Goal: Navigation & Orientation: Find specific page/section

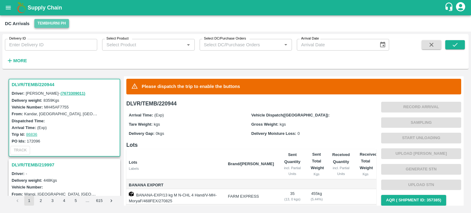
click at [49, 23] on button "Tembhurni PH" at bounding box center [51, 23] width 34 height 9
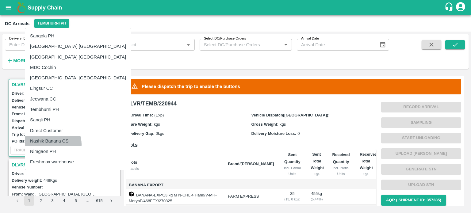
click at [52, 144] on li "Nashik Banana CS" at bounding box center [78, 141] width 106 height 10
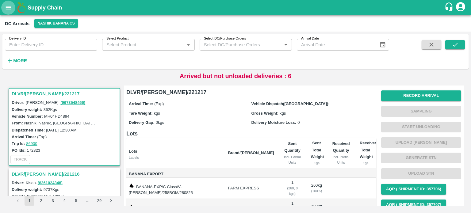
click at [10, 10] on icon "open drawer" at bounding box center [8, 7] width 7 height 7
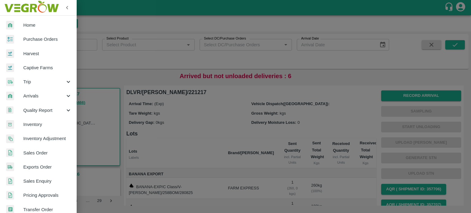
click at [148, 99] on div at bounding box center [235, 106] width 471 height 213
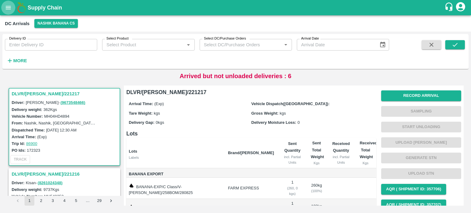
click at [7, 13] on button "open drawer" at bounding box center [8, 8] width 14 height 14
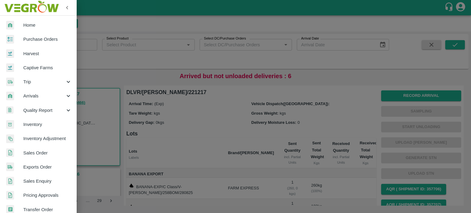
click at [37, 126] on span "Inventory" at bounding box center [47, 124] width 48 height 7
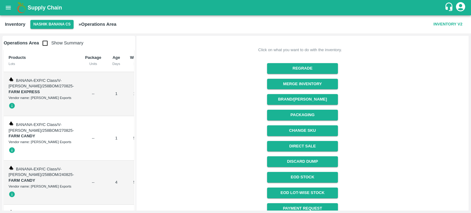
scroll to position [99, 0]
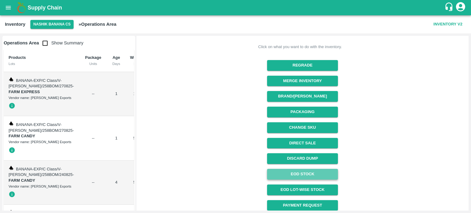
click at [307, 169] on link "EOD Stock" at bounding box center [302, 174] width 71 height 11
click at [7, 8] on icon "open drawer" at bounding box center [8, 7] width 7 height 7
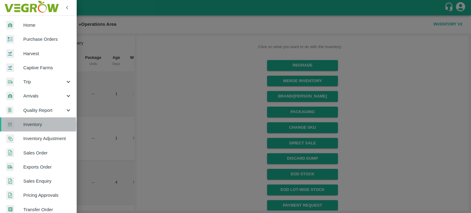
click at [23, 125] on span "Inventory" at bounding box center [47, 124] width 48 height 7
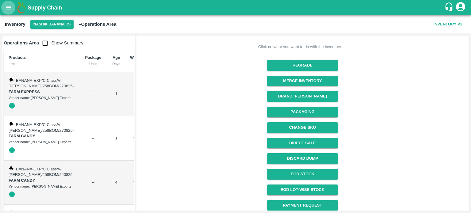
click at [8, 10] on icon "open drawer" at bounding box center [8, 7] width 7 height 7
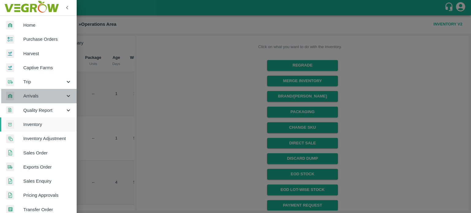
click at [72, 98] on div "Arrivals" at bounding box center [38, 96] width 77 height 14
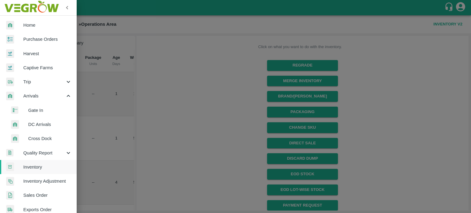
click at [40, 124] on span "DC Arrivals" at bounding box center [50, 124] width 44 height 7
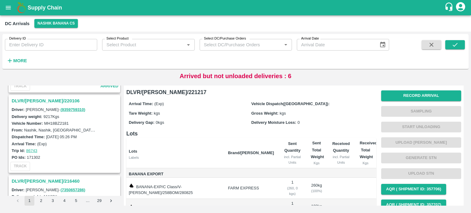
scroll to position [1435, 0]
click at [48, 98] on h3 "DLVR/[PERSON_NAME]/220106" at bounding box center [65, 102] width 107 height 8
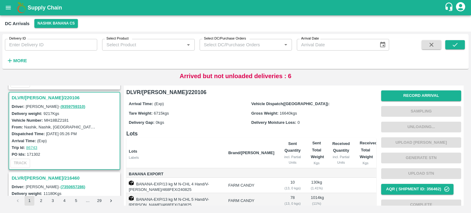
scroll to position [99, 0]
